Goal: Task Accomplishment & Management: Manage account settings

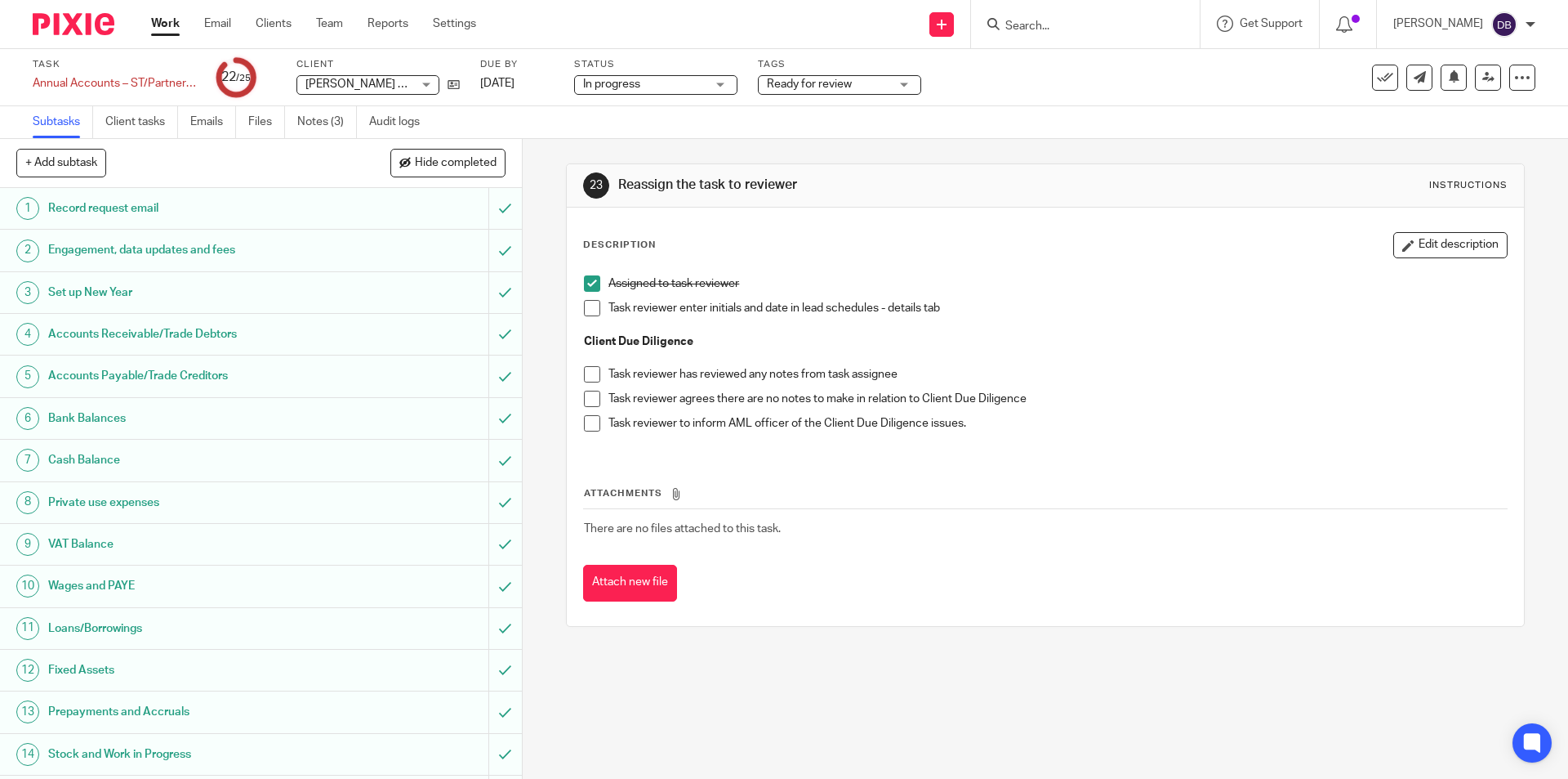
click at [584, 311] on span at bounding box center [592, 307] width 16 height 16
click at [895, 78] on div "Ready for review" at bounding box center [840, 84] width 163 height 20
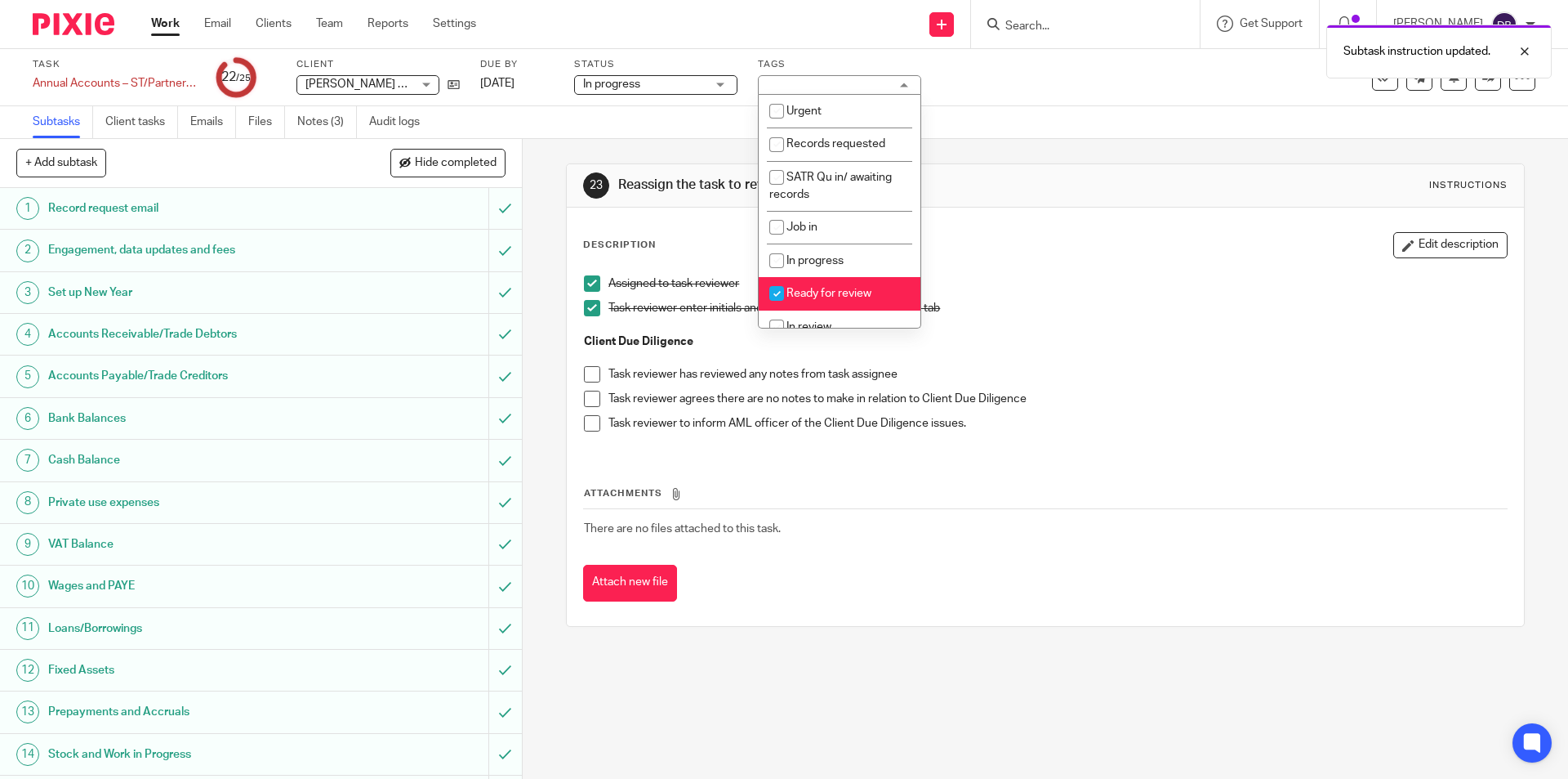
click at [821, 292] on span "Ready for review" at bounding box center [829, 293] width 85 height 11
checkbox input "false"
click at [804, 316] on li "In review" at bounding box center [839, 327] width 162 height 33
checkbox input "true"
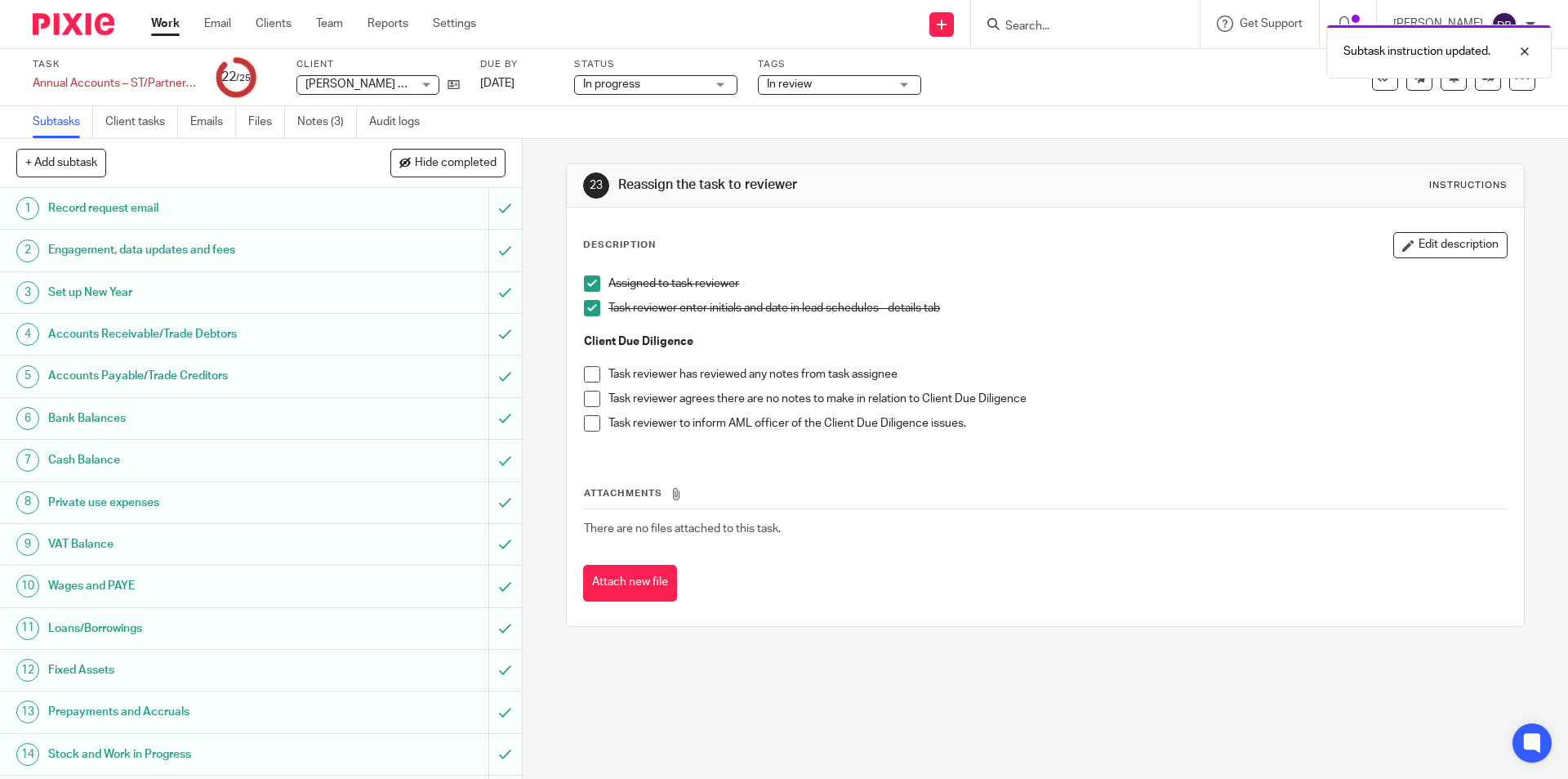
click at [531, 357] on div "23 Reassign the task to reviewer Instructions Description Edit description Assi…" at bounding box center [1045, 458] width 1045 height 639
click at [270, 68] on div "Task Annual Accounts – ST/Partnership - Manual Save Annual Accounts – ST/Partne…" at bounding box center [658, 77] width 1252 height 39
click at [324, 126] on link "Notes (3)" at bounding box center [327, 122] width 60 height 32
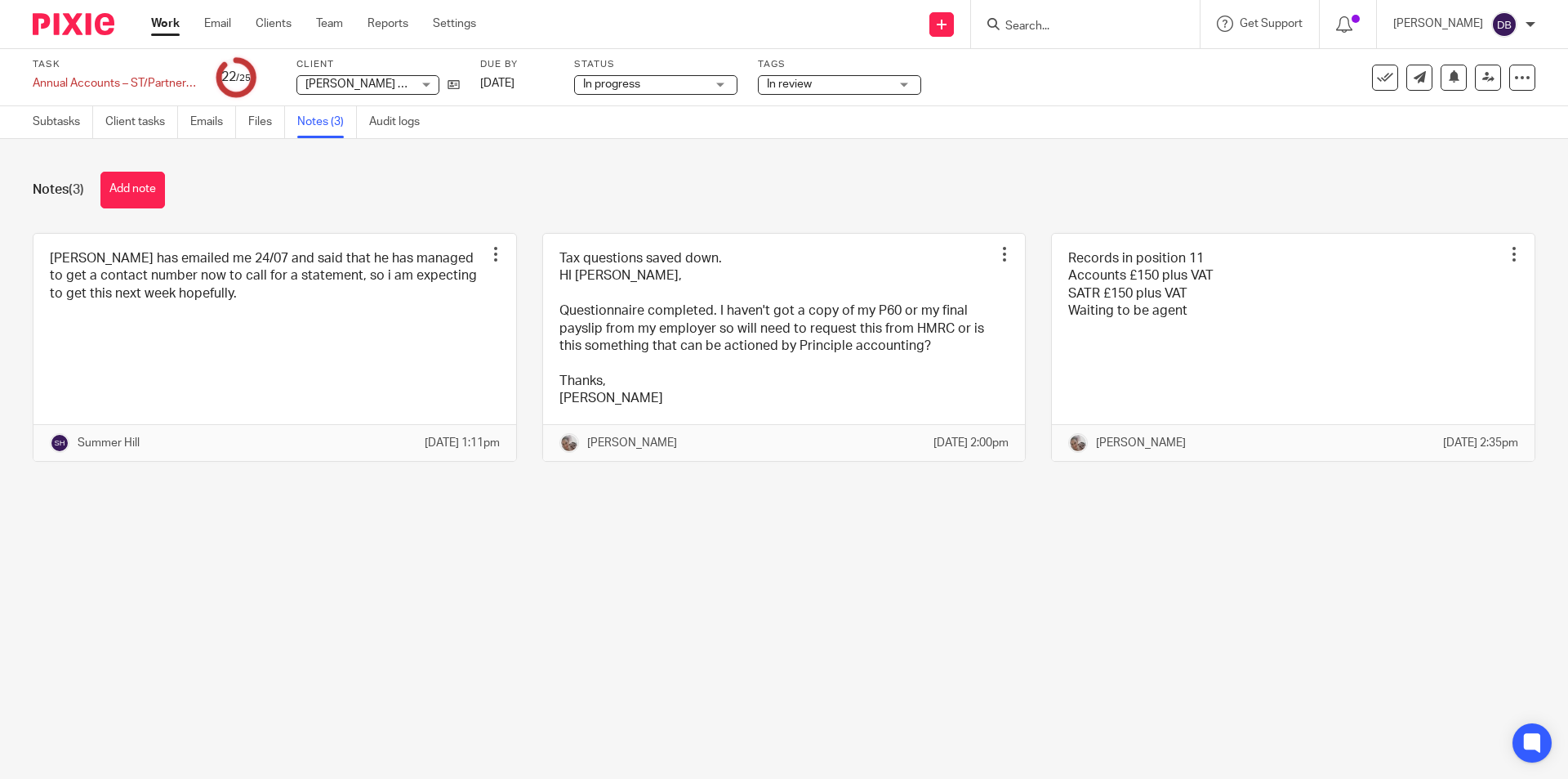
click at [701, 202] on div "Notes (3) Add note" at bounding box center [784, 190] width 1503 height 37
click at [644, 169] on div "Notes (3) Add note James has emailed me 24/07 and said that he has managed to g…" at bounding box center [784, 329] width 1568 height 380
